Goal: Book appointment/travel/reservation

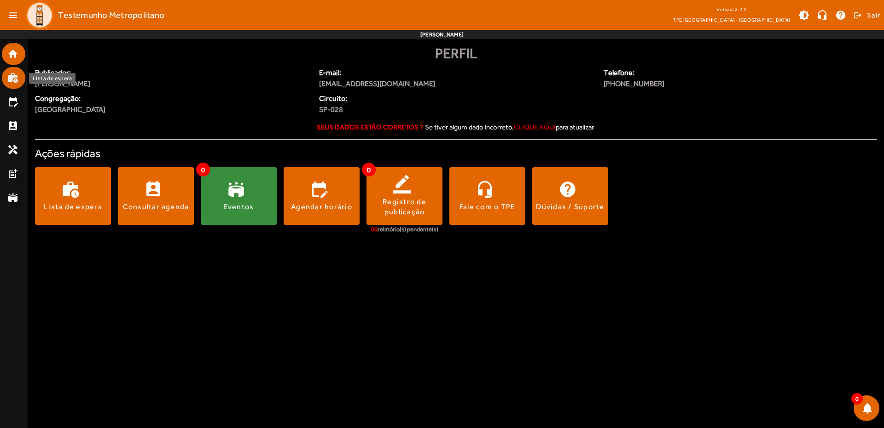
click at [18, 82] on link "work_history" at bounding box center [16, 77] width 18 height 11
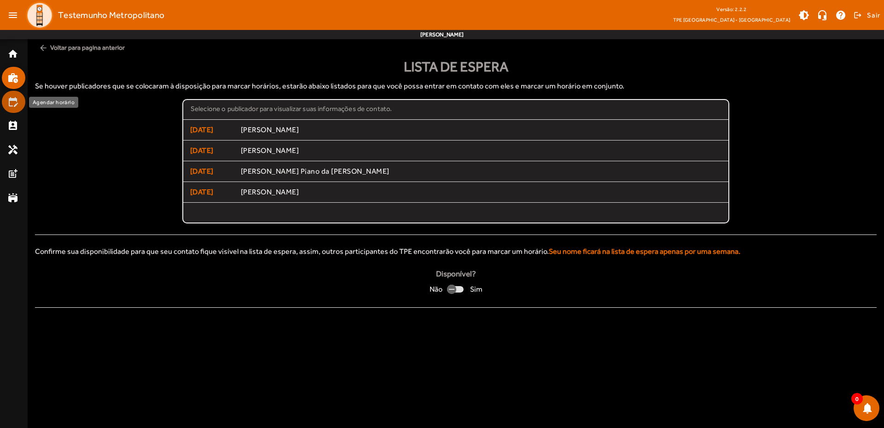
click at [13, 102] on mat-icon "edit_calendar" at bounding box center [12, 101] width 11 height 11
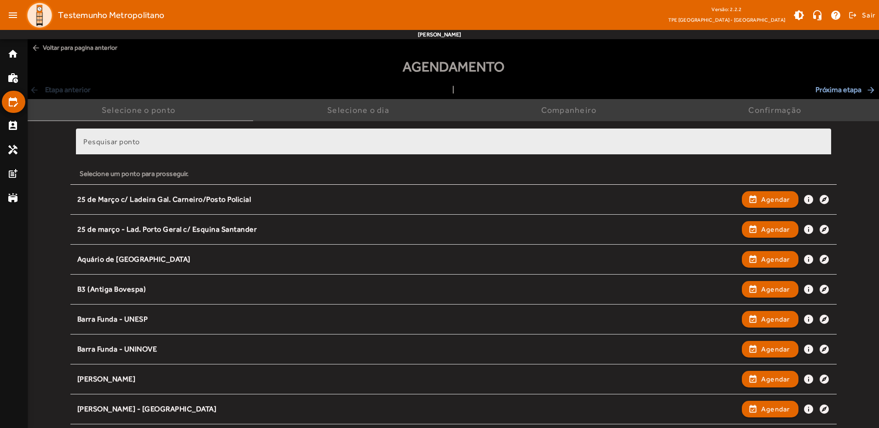
click at [196, 148] on input "Pesquisar ponto" at bounding box center [453, 145] width 741 height 11
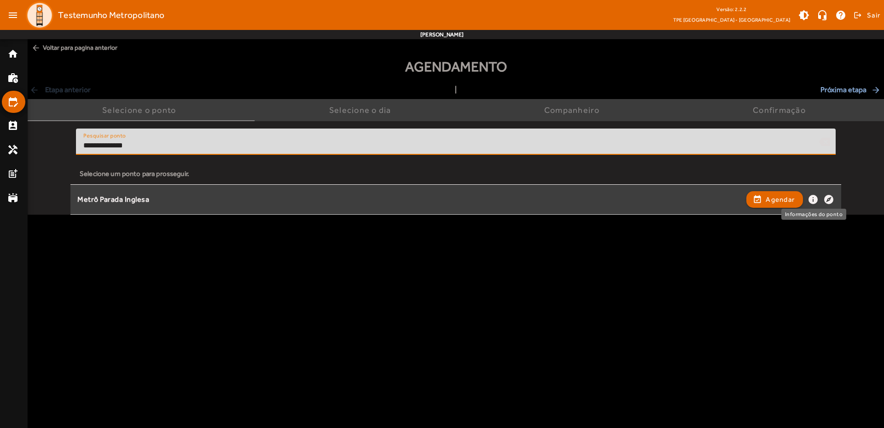
click at [811, 197] on mat-icon "info" at bounding box center [812, 199] width 11 height 11
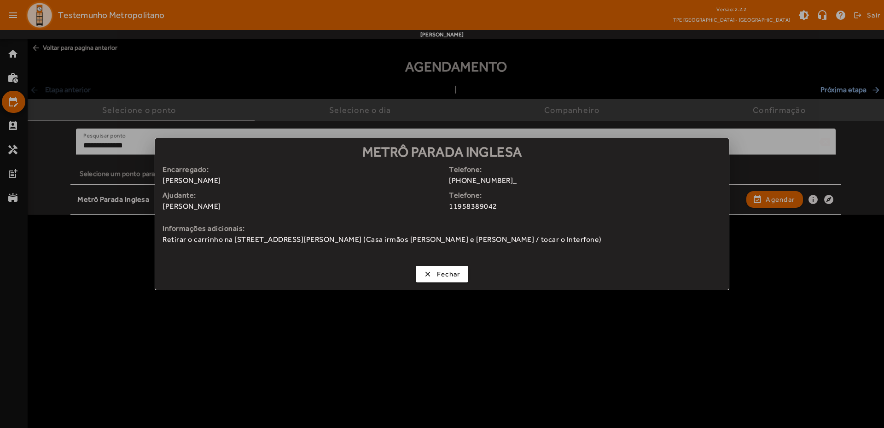
drag, startPoint x: 163, startPoint y: 179, endPoint x: 249, endPoint y: 179, distance: 85.6
click at [249, 179] on span "[PERSON_NAME]" at bounding box center [301, 180] width 279 height 11
drag, startPoint x: 162, startPoint y: 238, endPoint x: 593, endPoint y: 237, distance: 430.8
click at [593, 237] on span "Retirar o carrinho na [STREET_ADDRESS][PERSON_NAME] (Casa irmãos [PERSON_NAME] …" at bounding box center [441, 239] width 559 height 11
copy span "Retirar o carrinho na [STREET_ADDRESS][PERSON_NAME] (Casa irmãos [PERSON_NAME] …"
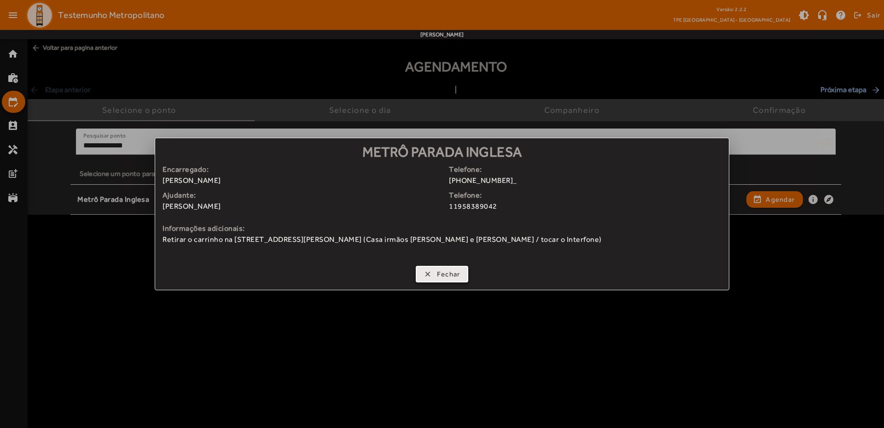
click at [441, 274] on span "Fechar" at bounding box center [448, 274] width 23 height 11
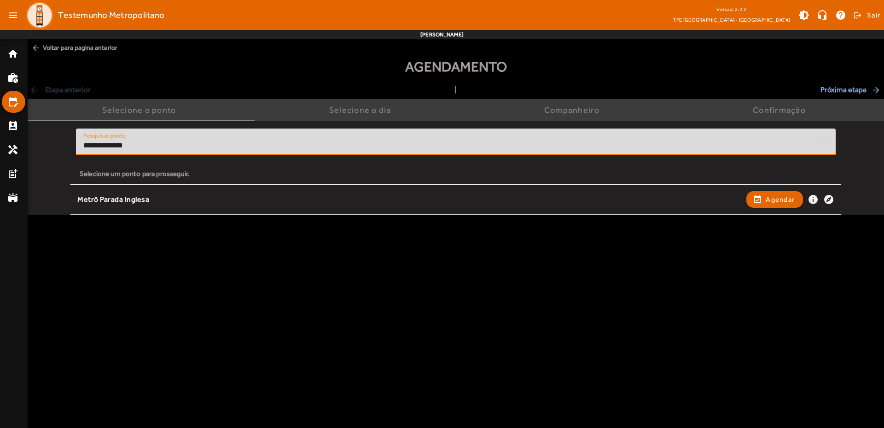
drag, startPoint x: 143, startPoint y: 145, endPoint x: 52, endPoint y: 130, distance: 92.3
click at [52, 130] on div "**********" at bounding box center [456, 167] width 856 height 93
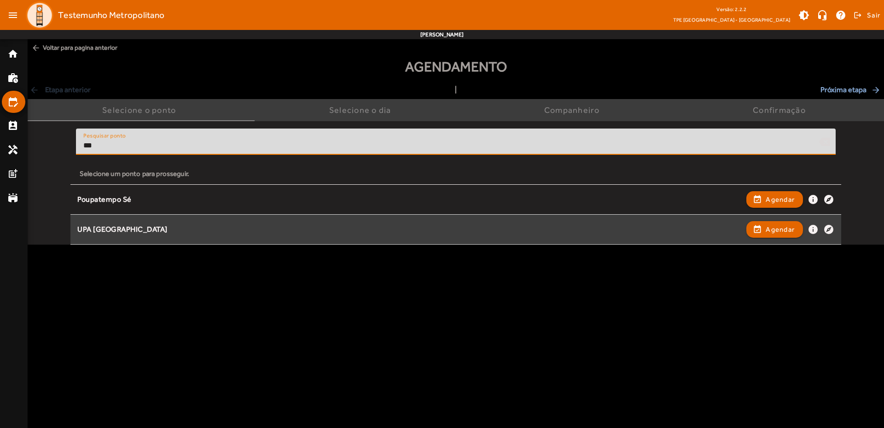
type input "***"
click at [109, 232] on div "UPA [GEOGRAPHIC_DATA]" at bounding box center [409, 230] width 664 height 10
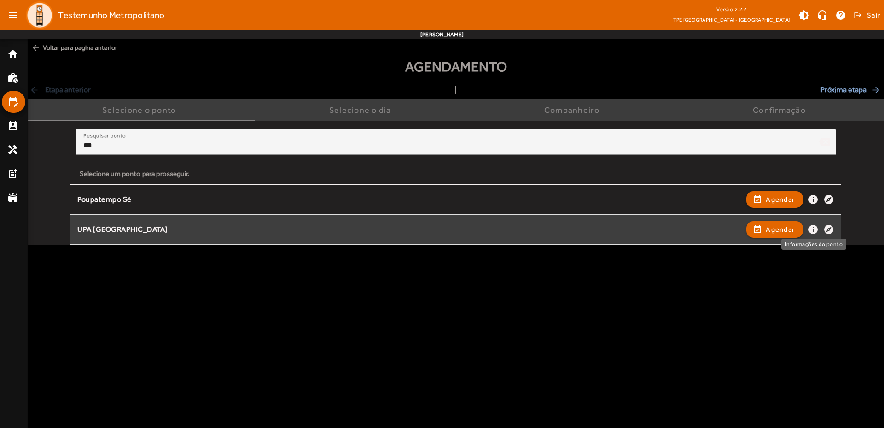
click at [815, 230] on mat-icon "info" at bounding box center [812, 229] width 11 height 11
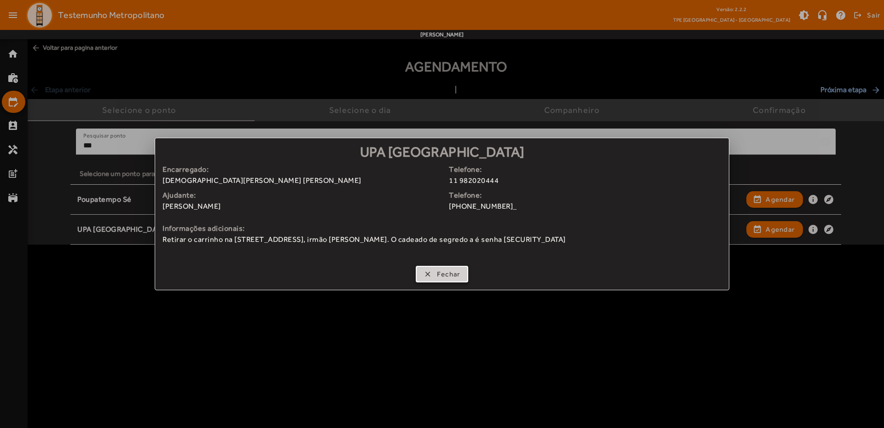
click at [443, 269] on span "Fechar" at bounding box center [448, 274] width 23 height 11
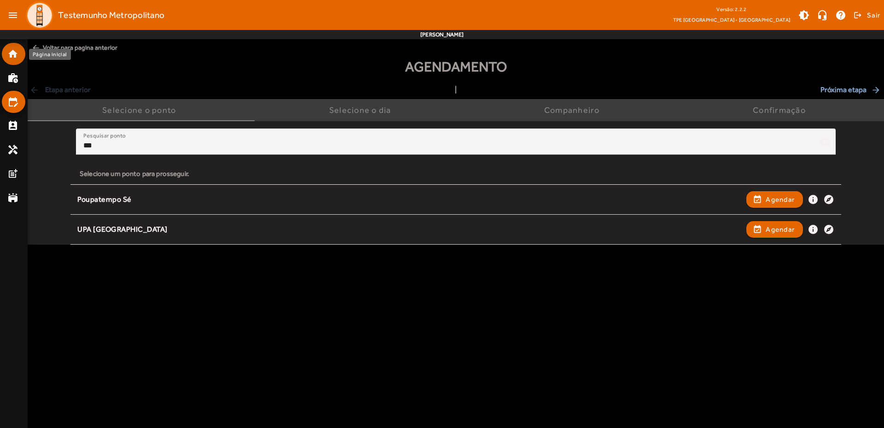
click at [14, 55] on mat-icon "home" at bounding box center [12, 53] width 11 height 11
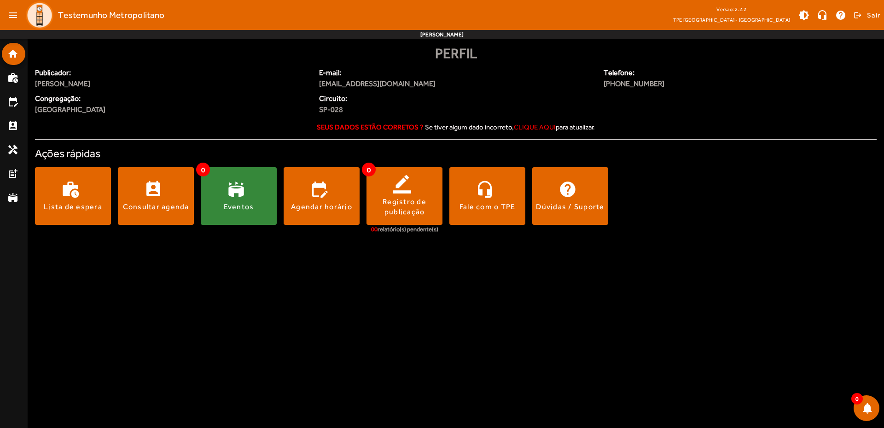
click at [232, 190] on span at bounding box center [239, 196] width 76 height 22
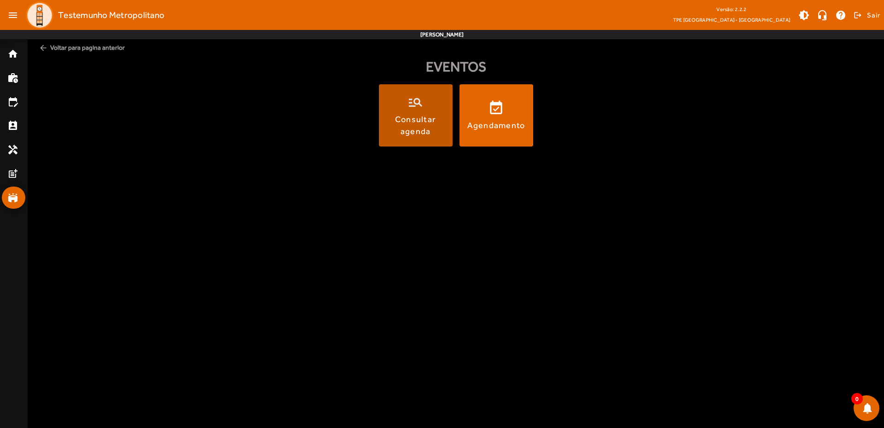
click at [425, 125] on div "Consultar agenda" at bounding box center [416, 124] width 70 height 23
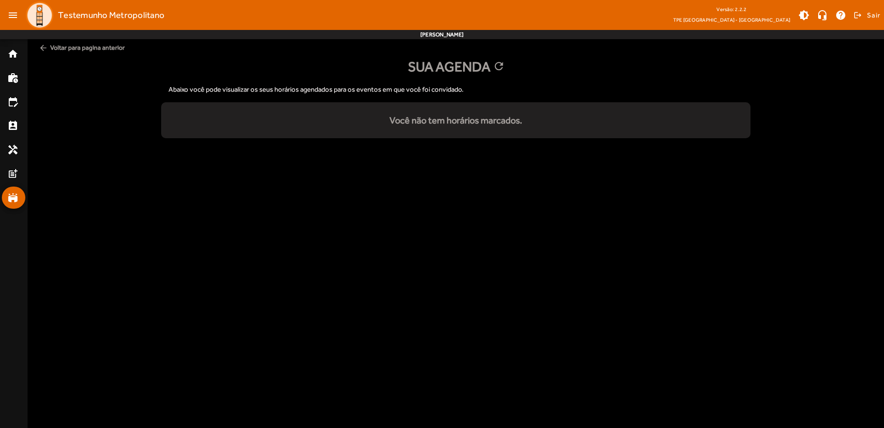
click at [45, 50] on mat-icon "arrow_back" at bounding box center [43, 47] width 9 height 9
